Goal: Task Accomplishment & Management: Manage account settings

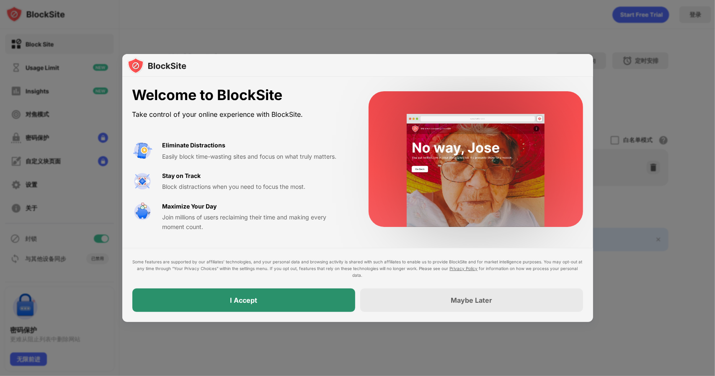
click at [263, 295] on div "I Accept" at bounding box center [243, 300] width 223 height 23
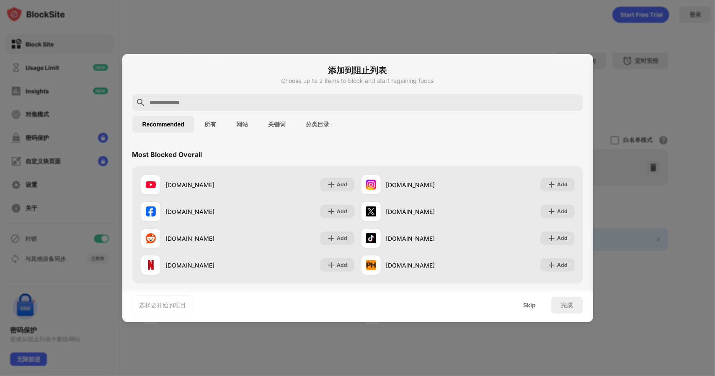
click at [217, 101] on input "text" at bounding box center [364, 103] width 430 height 10
click at [217, 100] on input "text" at bounding box center [364, 103] width 430 height 10
paste input "**********"
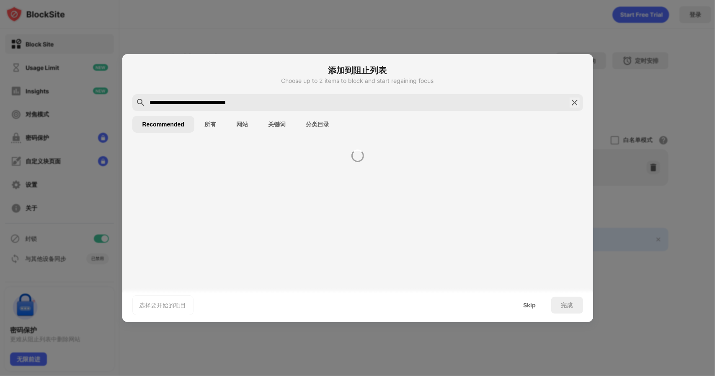
type input "**********"
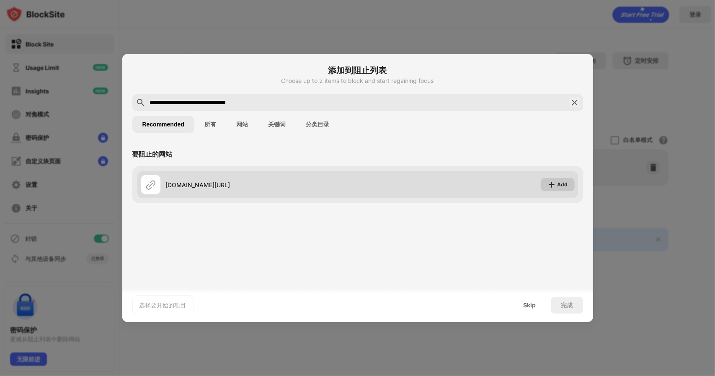
click at [558, 186] on div "Add" at bounding box center [562, 184] width 10 height 8
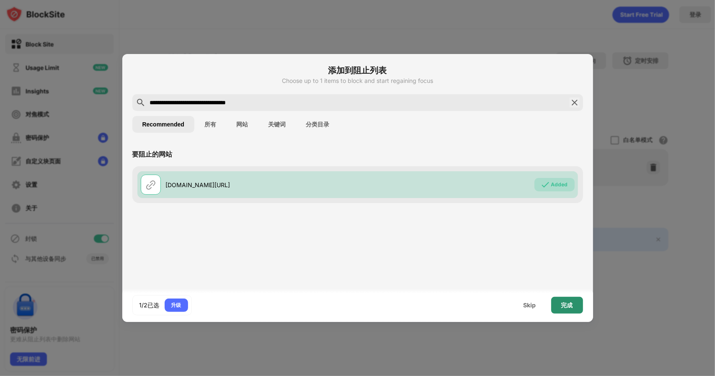
click at [560, 307] on div "完成" at bounding box center [567, 305] width 32 height 17
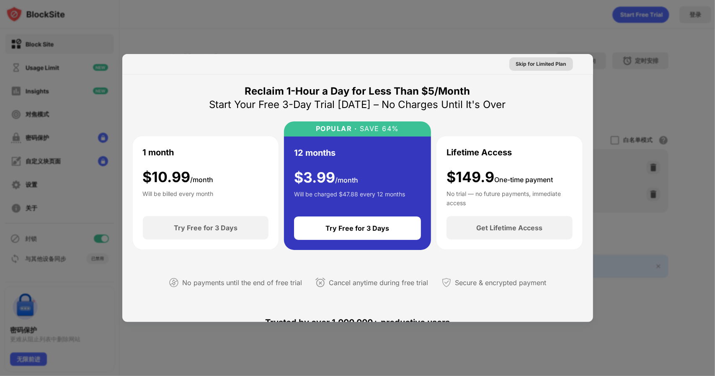
click at [535, 62] on div "Skip for Limited Plan" at bounding box center [541, 64] width 50 height 8
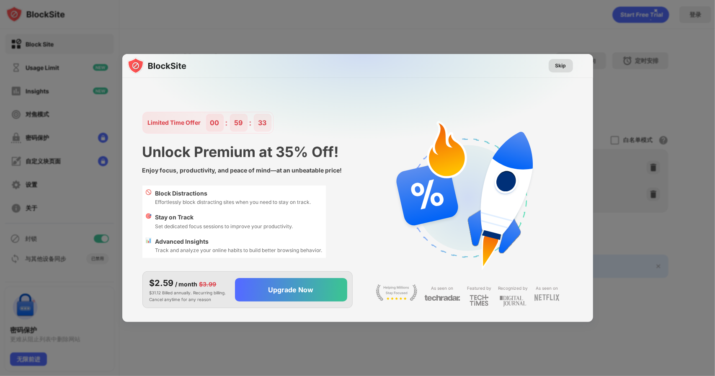
click at [565, 66] on div "Skip" at bounding box center [560, 66] width 11 height 8
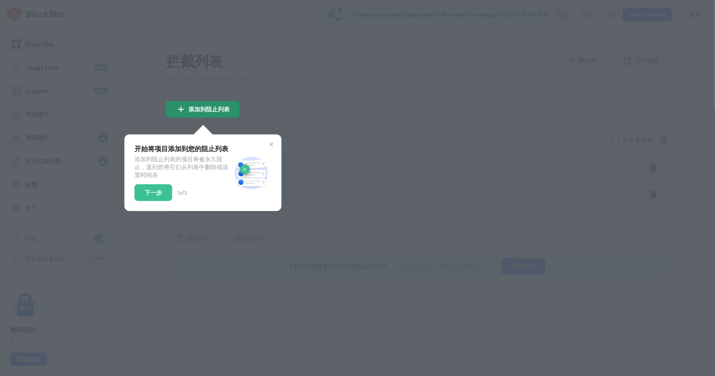
click at [217, 109] on div "添加到阻止列表" at bounding box center [208, 109] width 41 height 7
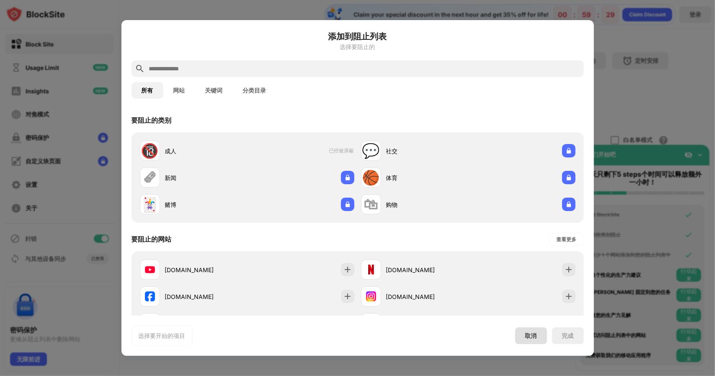
click at [535, 336] on div "取消" at bounding box center [531, 336] width 12 height 8
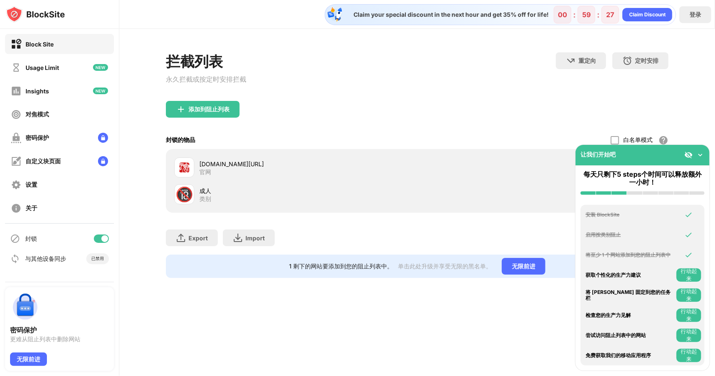
click at [319, 116] on div "添加到阻止列表" at bounding box center [417, 116] width 503 height 30
click at [309, 131] on div "添加到阻止列表" at bounding box center [417, 116] width 503 height 30
drag, startPoint x: 383, startPoint y: 13, endPoint x: 475, endPoint y: 13, distance: 92.1
click at [475, 13] on div "Claim your special discount in the next hour and get 35% off for life!" at bounding box center [448, 15] width 200 height 8
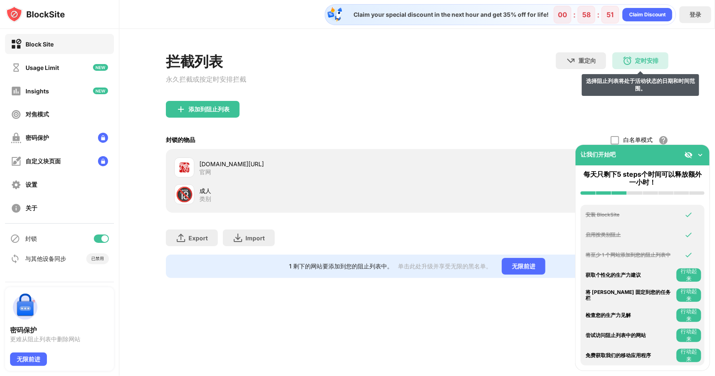
click at [644, 68] on div "定时安排 选择阻止列表将处于活动状态的日期和时间范围。" at bounding box center [640, 60] width 56 height 17
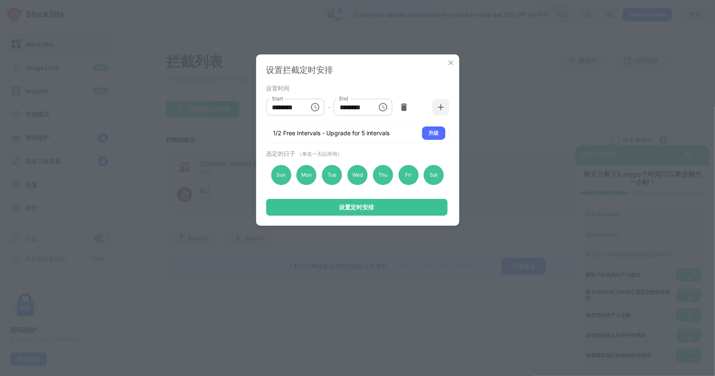
click at [300, 110] on input "********" at bounding box center [285, 107] width 38 height 17
click at [316, 110] on icon "Choose time, selected time is 10:00 AM" at bounding box center [315, 107] width 10 height 10
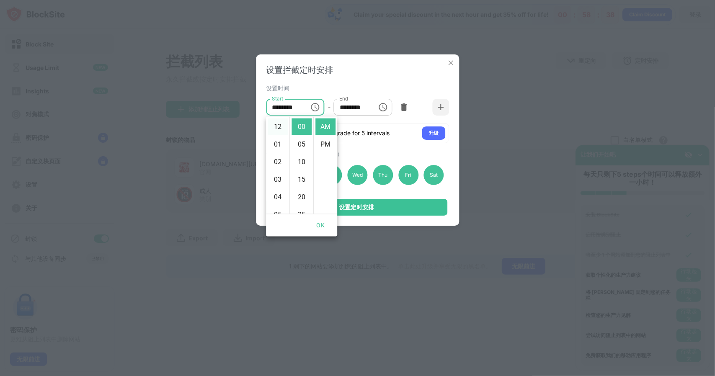
click at [276, 130] on li "12" at bounding box center [278, 127] width 20 height 17
type input "********"
click at [360, 109] on input "********" at bounding box center [353, 107] width 38 height 17
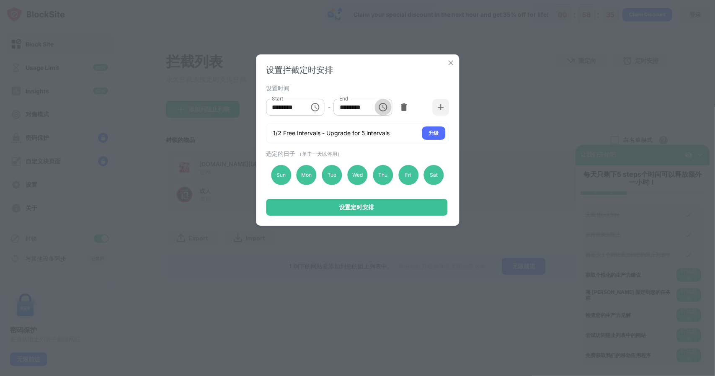
click at [380, 109] on icon "Choose time, selected time is 1:00 PM" at bounding box center [383, 107] width 10 height 10
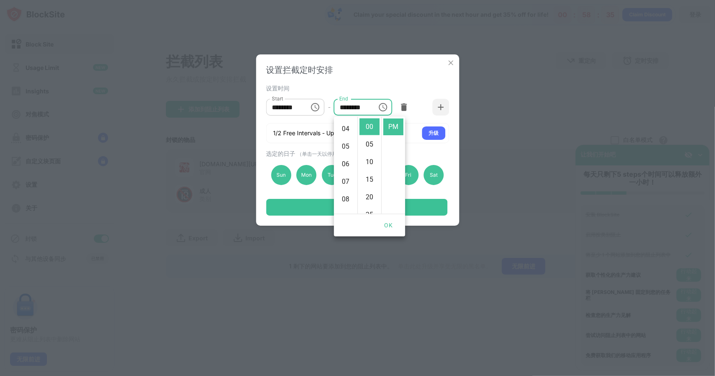
scroll to position [193, 0]
click at [346, 133] on li "11" at bounding box center [345, 127] width 20 height 17
click at [372, 129] on li "55" at bounding box center [369, 127] width 20 height 17
click at [353, 108] on input "********" at bounding box center [353, 107] width 38 height 17
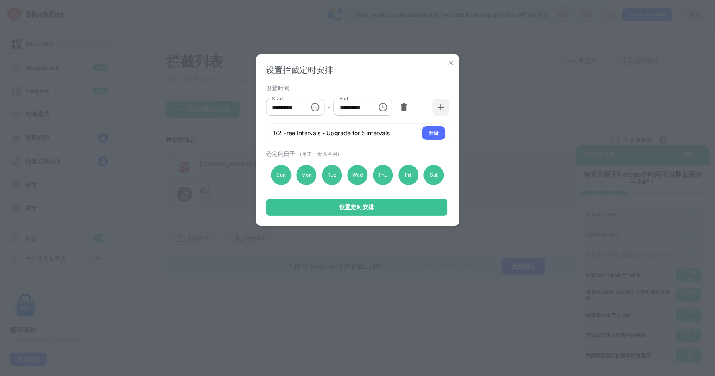
click at [356, 110] on input "********" at bounding box center [353, 107] width 38 height 17
type input "********"
click at [385, 147] on div "设置拦截定时安排 设置时间 Start ******** Start - End ******** End 1/2 Free Intervals - Upgr…" at bounding box center [357, 139] width 203 height 171
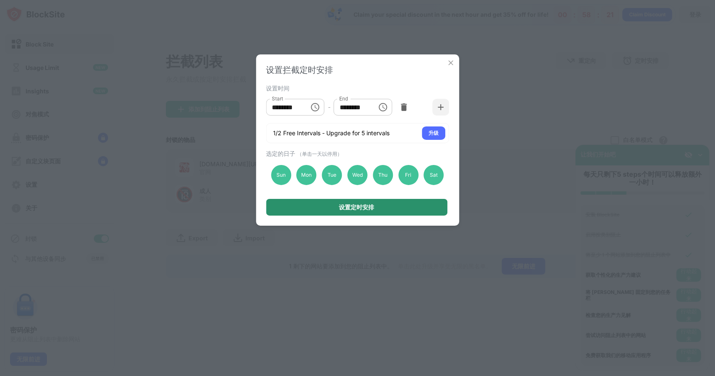
click at [352, 207] on div "设置定时安排" at bounding box center [356, 207] width 35 height 7
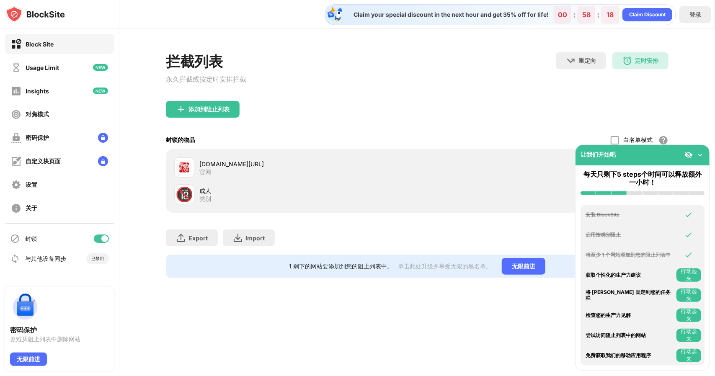
click at [442, 104] on div "添加到阻止列表" at bounding box center [417, 116] width 503 height 30
click at [700, 153] on img at bounding box center [700, 155] width 8 height 8
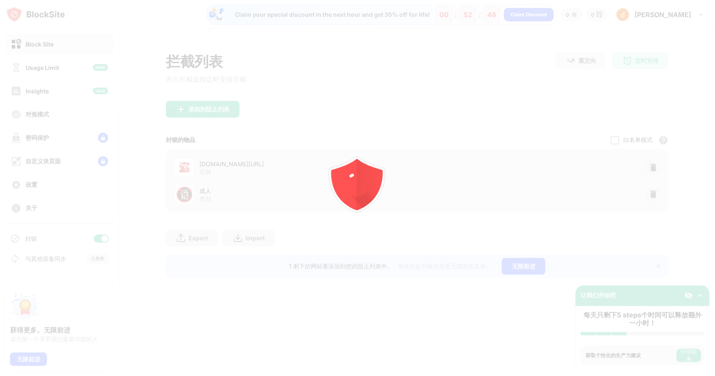
click at [698, 21] on div at bounding box center [357, 188] width 715 height 376
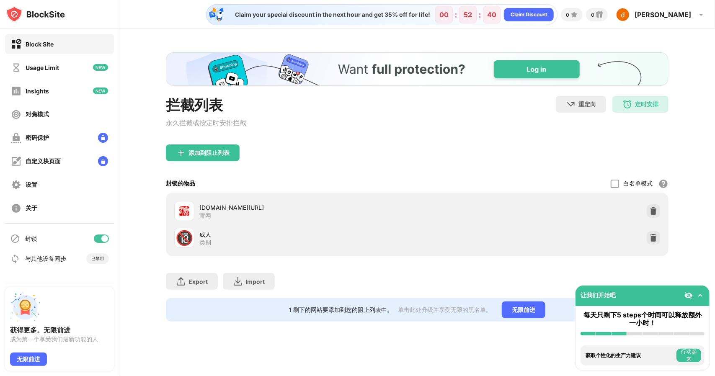
click at [698, 295] on img at bounding box center [700, 295] width 8 height 8
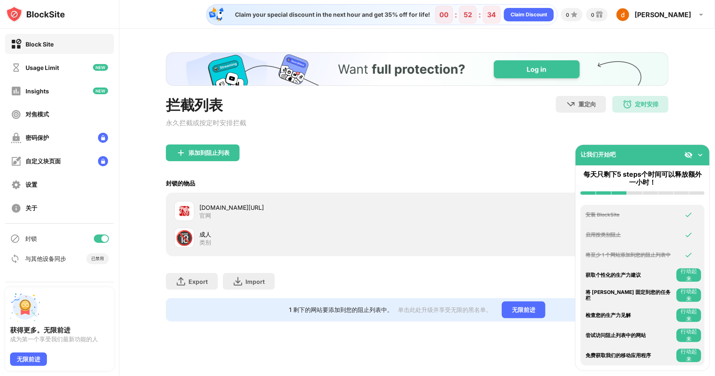
click at [700, 157] on img at bounding box center [700, 155] width 8 height 8
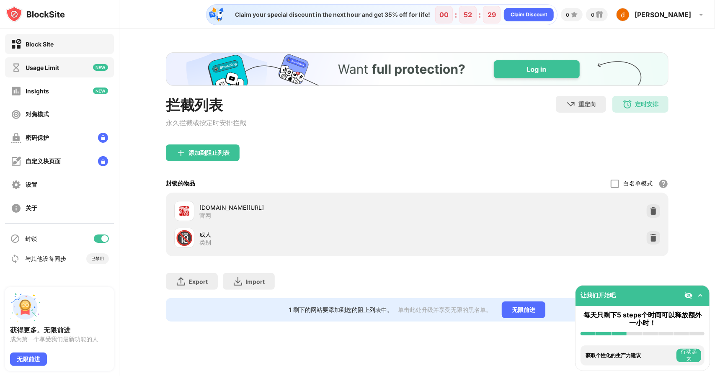
click at [42, 62] on div "Usage Limit" at bounding box center [35, 67] width 48 height 10
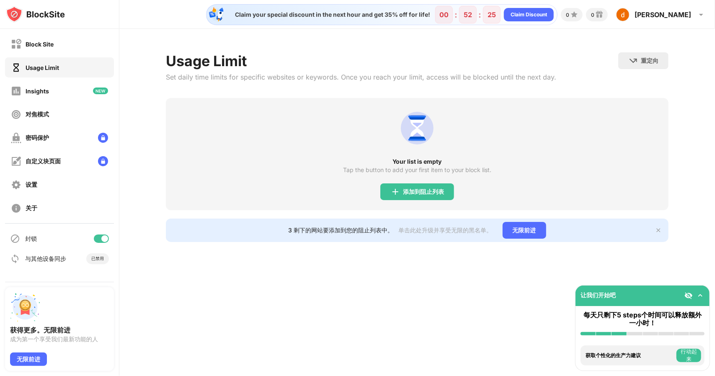
drag, startPoint x: 169, startPoint y: 78, endPoint x: 347, endPoint y: 81, distance: 178.0
click at [329, 81] on div "Usage Limit Set daily time limits for specific websites or keywords. Once you r…" at bounding box center [361, 75] width 390 height 46
click at [55, 53] on div "Block Site" at bounding box center [59, 44] width 109 height 20
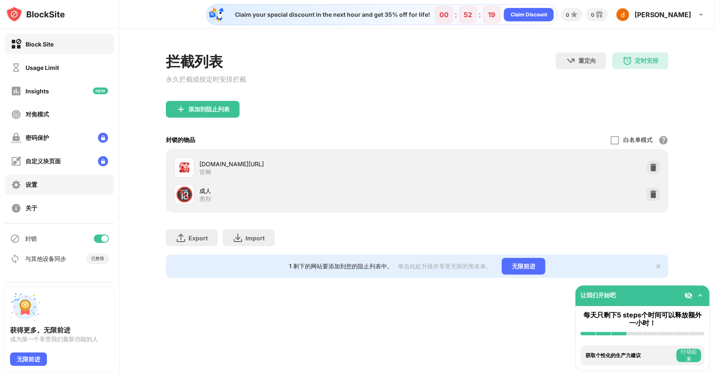
click at [42, 191] on div "设置" at bounding box center [59, 185] width 109 height 20
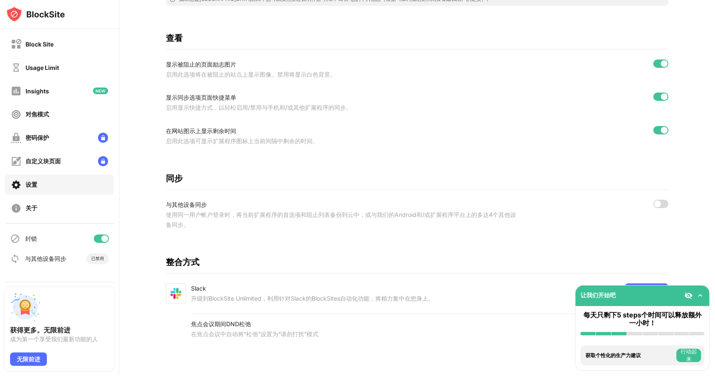
scroll to position [270, 0]
click at [656, 203] on div "与其他设备同步 使用同一用户帐户登录时，将当前扩展程序的首选项和阻止列表备份到云中，或与我们的Android和/或扩展程序平台上的多达4个其他设备同步。" at bounding box center [417, 215] width 503 height 30
click at [668, 196] on div "设置 在隐身模式下启用 一般 右键单击启用BlockSite快捷方式选项 通过右键单击并选择网站上的BlockSite菜单，将站点添加到阻止列表或焦点模式列表…" at bounding box center [416, 73] width 595 height 605
click at [663, 200] on div at bounding box center [660, 204] width 15 height 8
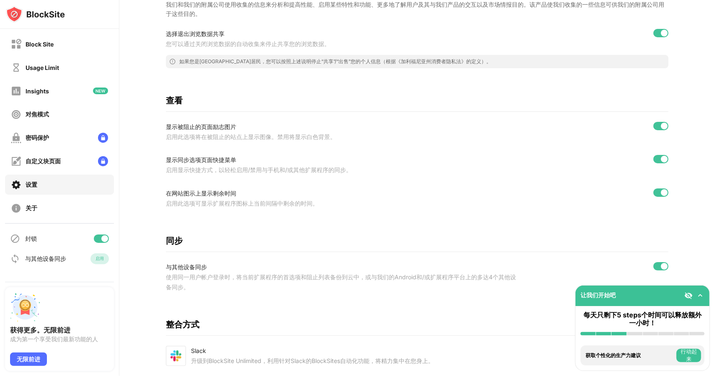
scroll to position [144, 0]
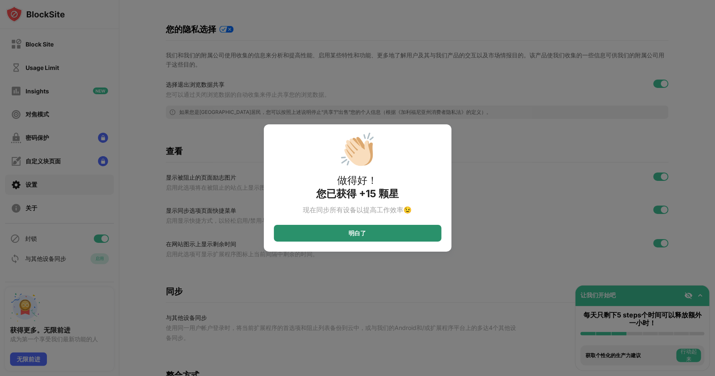
click at [396, 234] on div "明白了" at bounding box center [358, 233] width 168 height 17
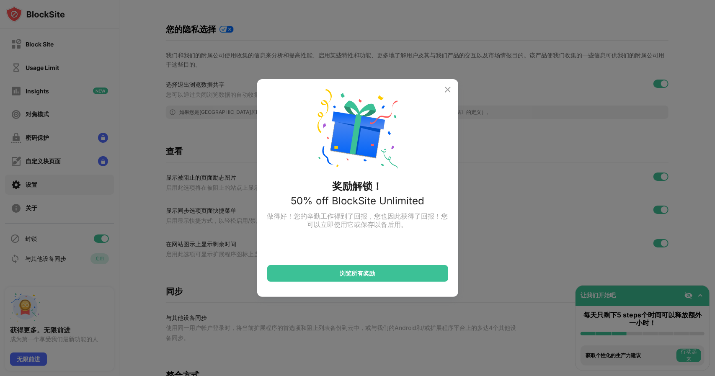
click at [446, 83] on div "奖励解锁！ 50% off BlockSite Unlimited 做得好！您的辛勤工作得到了回报，您也因此获得了回报！您可以立即使用它或保存以备后用。 浏览…" at bounding box center [357, 188] width 201 height 218
click at [447, 85] on img at bounding box center [448, 90] width 10 height 10
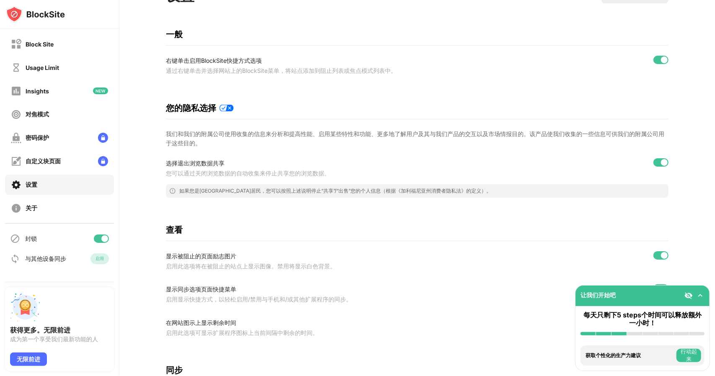
scroll to position [0, 0]
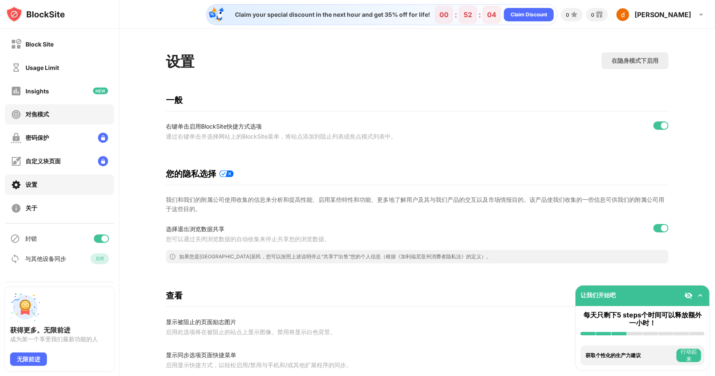
click at [57, 119] on div "对焦模式" at bounding box center [59, 114] width 109 height 20
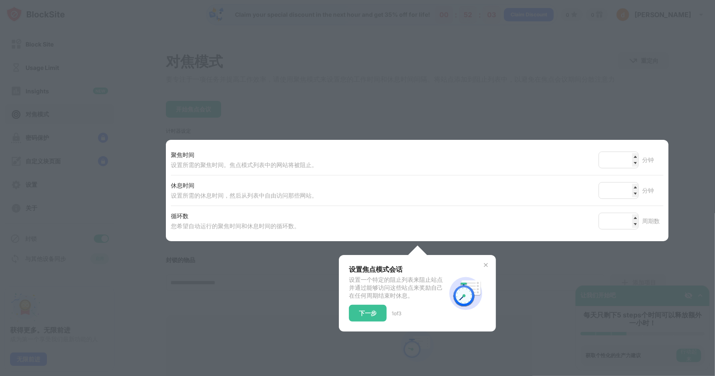
click at [293, 131] on div at bounding box center [357, 188] width 715 height 376
click at [363, 314] on div "下一步" at bounding box center [368, 313] width 38 height 17
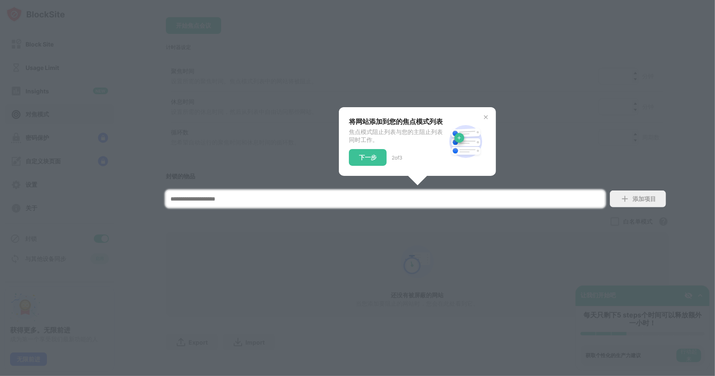
scroll to position [99, 0]
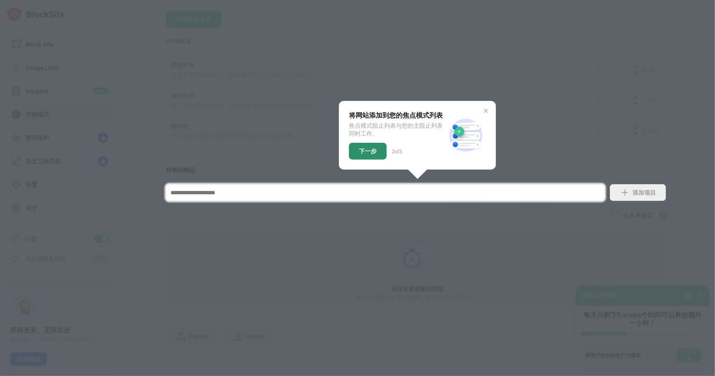
click at [366, 143] on div "下一步" at bounding box center [368, 151] width 38 height 17
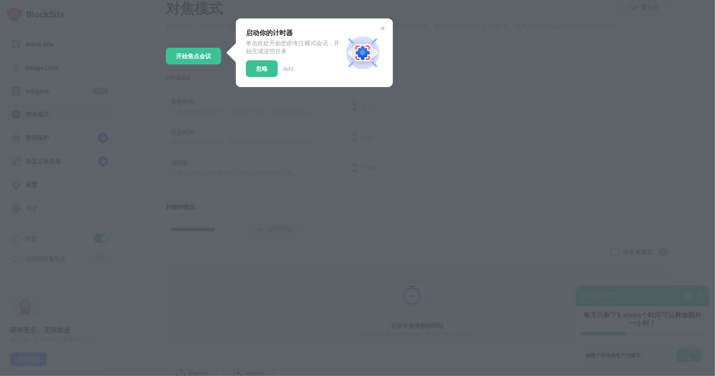
scroll to position [0, 0]
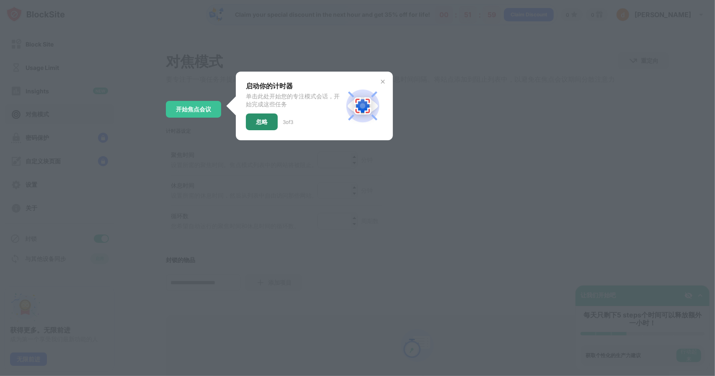
click at [260, 118] on div "忽略" at bounding box center [262, 121] width 32 height 17
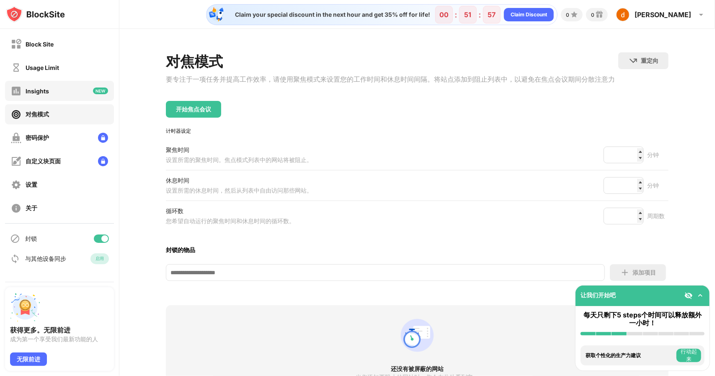
click at [37, 90] on div "Insights" at bounding box center [37, 91] width 23 height 7
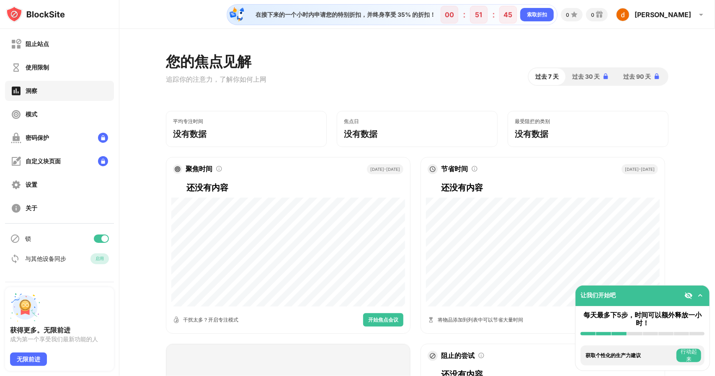
click at [361, 36] on div "您的焦点见解 追踪你的注意力，了解你如何上网 过去 7 天 过去 30 天 过去 90 天 平均专注时间 没有数据 焦点日 没有数据 最受阻拦的类别 没有数据…" at bounding box center [416, 370] width 595 height 682
click at [547, 15] on font "索取折扣" at bounding box center [537, 14] width 20 height 6
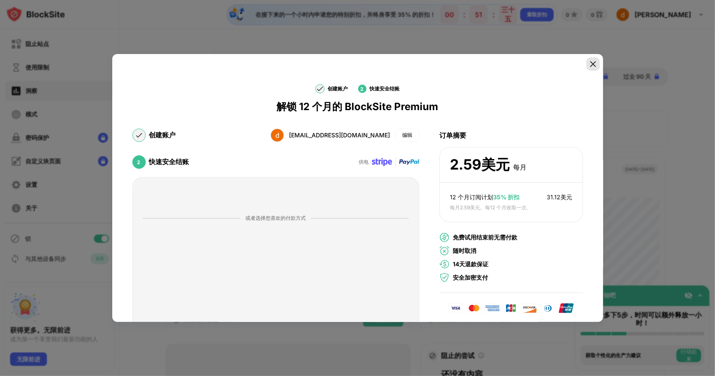
click at [590, 64] on img at bounding box center [593, 64] width 8 height 8
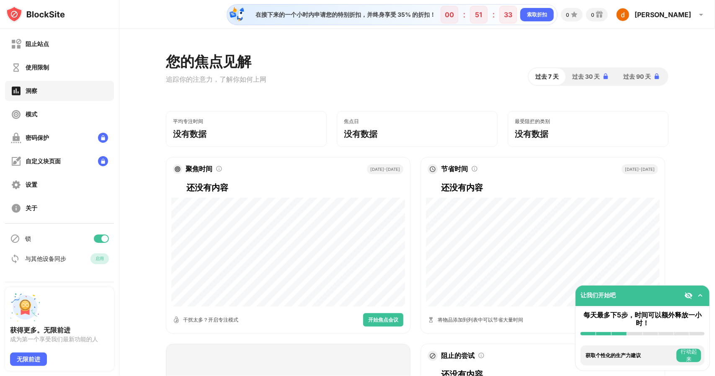
click at [31, 351] on div "获得更多。无限前进 成为第一个享受我们最新功能的人 无限前进" at bounding box center [59, 329] width 109 height 84
click at [27, 357] on font "无限前进" at bounding box center [28, 359] width 23 height 7
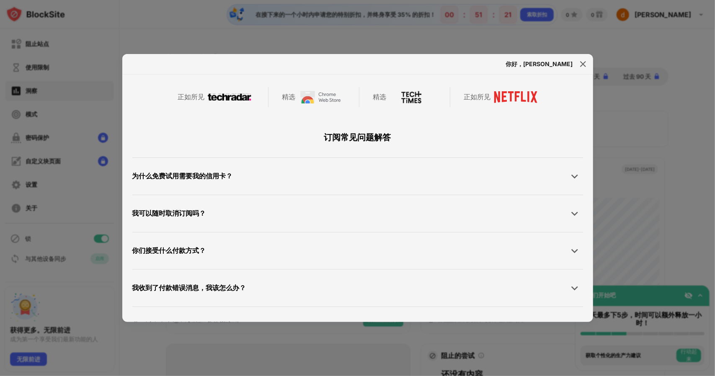
scroll to position [398, 0]
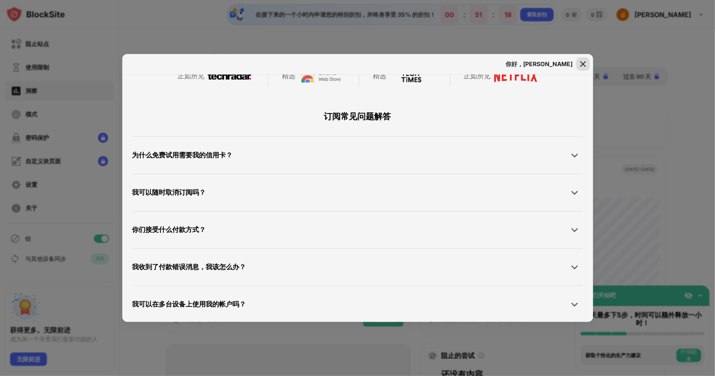
click at [584, 62] on img at bounding box center [583, 64] width 8 height 8
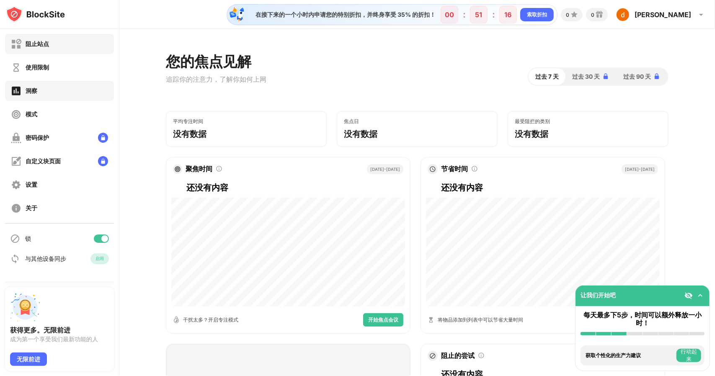
click at [47, 46] on font "阻止站点" at bounding box center [37, 43] width 23 height 7
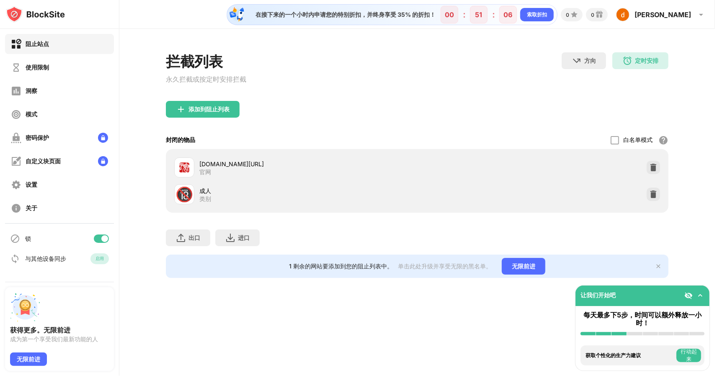
click at [658, 270] on img at bounding box center [658, 266] width 7 height 7
